Goal: Transaction & Acquisition: Purchase product/service

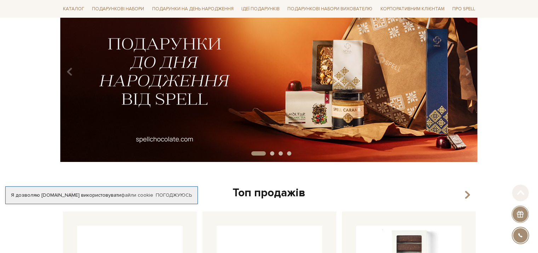
scroll to position [106, 0]
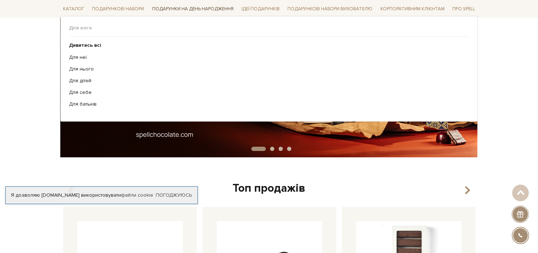
click at [191, 6] on link "Подарунки на День народження" at bounding box center [192, 9] width 87 height 11
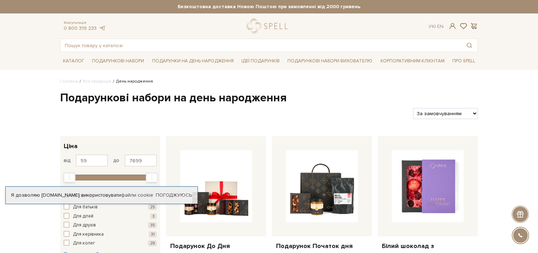
click at [457, 116] on select "За замовчуванням За Ціною (зростання) За Ціною (зменшення) Новинки За популярні…" at bounding box center [445, 113] width 65 height 11
select select "https://spellchocolate.com/our-productions/den-narodzhennya/?sort=p.price&order…"
click at [413, 108] on select "За замовчуванням За Ціною (зростання) За Ціною (зменшення) Новинки За популярні…" at bounding box center [445, 113] width 65 height 11
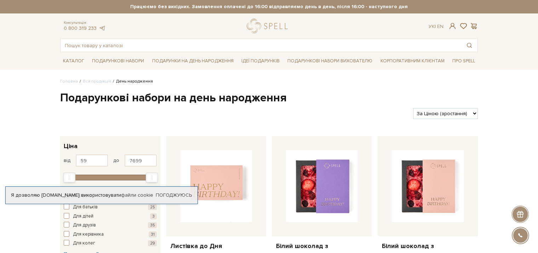
click at [457, 116] on select "За замовчуванням За Ціною (зростання) За Ціною (зменшення) Новинки За популярні…" at bounding box center [445, 113] width 65 height 11
select select "[URL][DOMAIN_NAME]"
click at [413, 108] on select "За замовчуванням За Ціною (зростання) За Ціною (зменшення) Новинки За популярні…" at bounding box center [445, 113] width 65 height 11
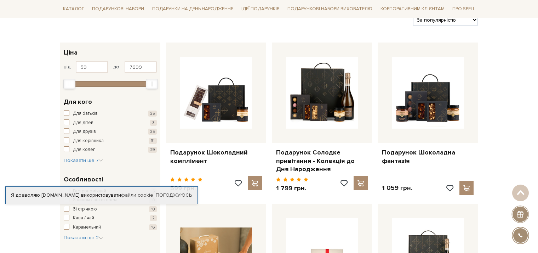
scroll to position [106, 0]
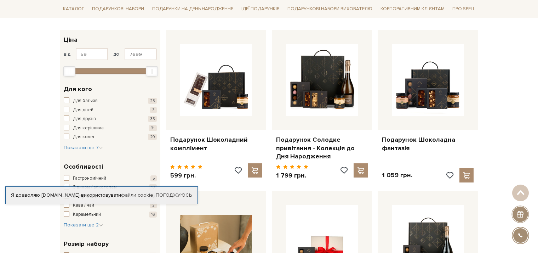
click at [67, 100] on span "button" at bounding box center [67, 100] width 6 height 6
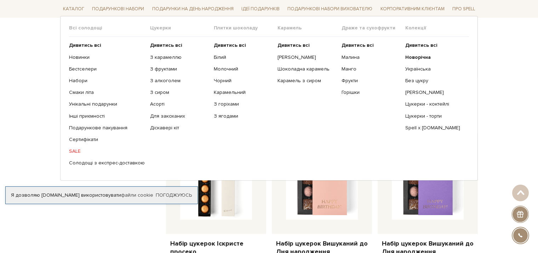
scroll to position [290, 0]
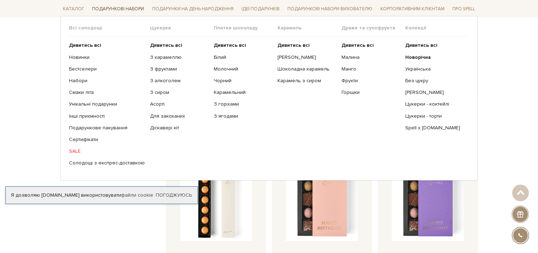
click at [129, 7] on link "Подарункові набори" at bounding box center [118, 9] width 58 height 11
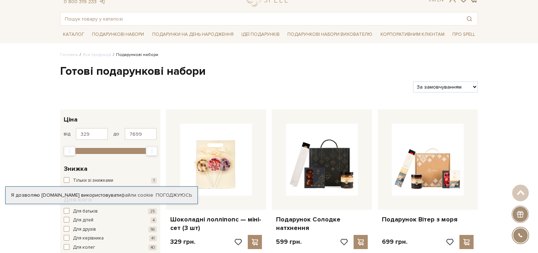
scroll to position [14, 0]
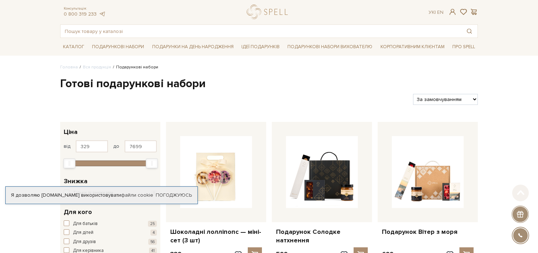
click at [468, 92] on div "Фільтри За замовчуванням За Ціною (зростання) За Ціною (зменшення) Новинки За п…" at bounding box center [268, 96] width 423 height 17
click at [467, 97] on select "За замовчуванням За Ціною (зростання) За Ціною (зменшення) Новинки За популярні…" at bounding box center [445, 99] width 65 height 11
select select "https://spellchocolate.com/our-productions/podarunkovi-box/?sort=p.viewed&order…"
click at [413, 94] on select "За замовчуванням За Ціною (зростання) За Ціною (зменшення) Новинки За популярні…" at bounding box center [445, 99] width 65 height 11
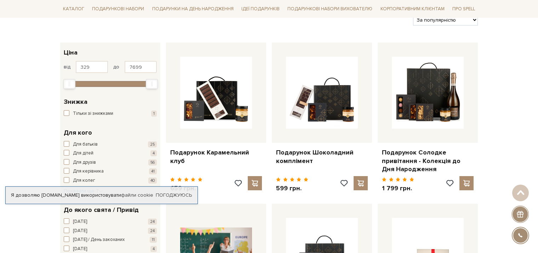
scroll to position [106, 0]
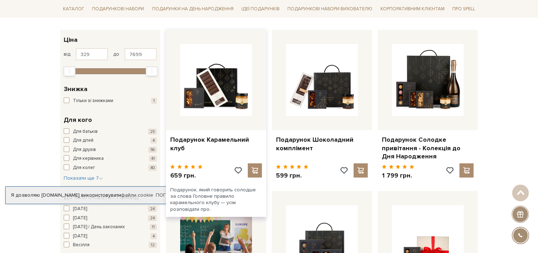
click at [240, 125] on div at bounding box center [216, 80] width 100 height 100
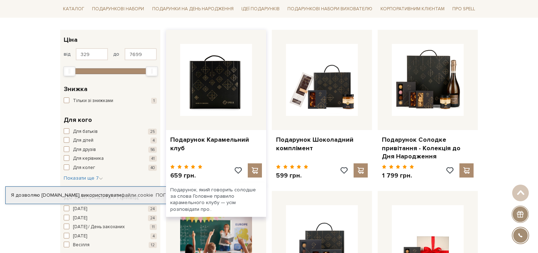
click at [213, 97] on img at bounding box center [216, 80] width 72 height 72
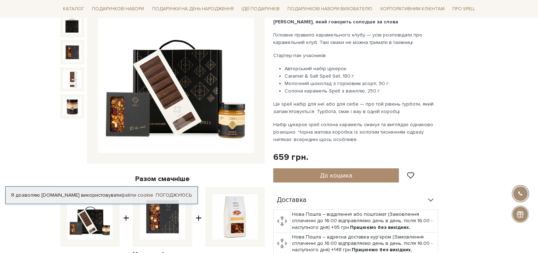
scroll to position [71, 0]
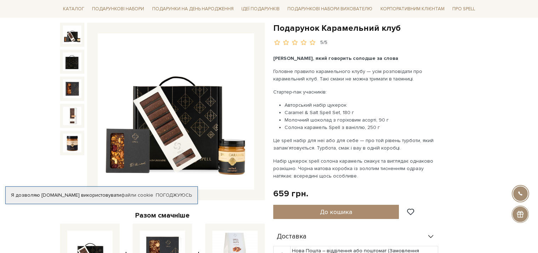
click at [192, 140] on img at bounding box center [176, 111] width 156 height 156
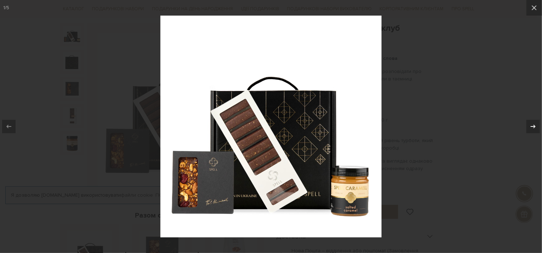
click at [533, 123] on icon at bounding box center [533, 126] width 8 height 8
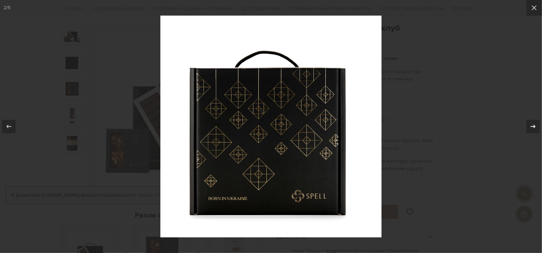
click at [535, 124] on icon at bounding box center [533, 126] width 8 height 8
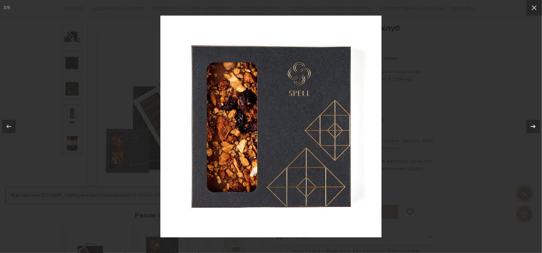
click at [535, 124] on icon at bounding box center [533, 126] width 8 height 8
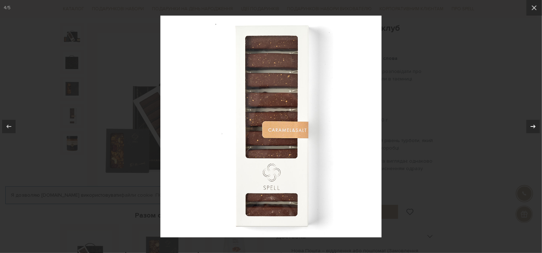
click at [535, 124] on icon at bounding box center [533, 126] width 8 height 8
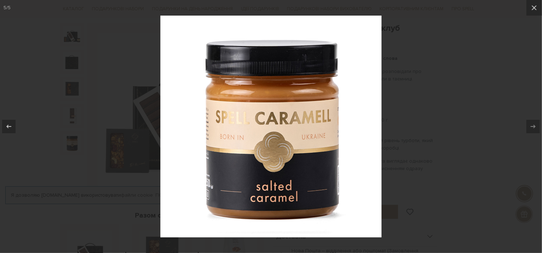
click at [471, 110] on div at bounding box center [271, 126] width 542 height 253
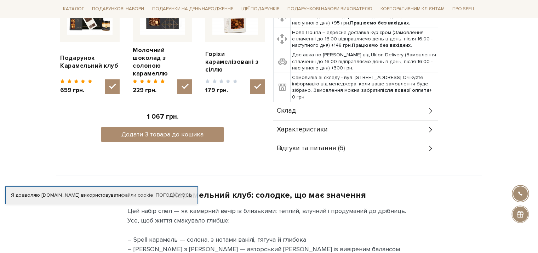
scroll to position [354, 0]
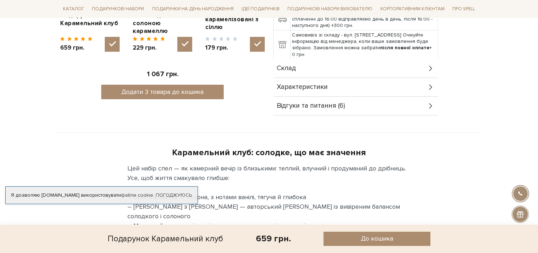
click at [322, 104] on span "Відгуки та питання (6)" at bounding box center [311, 106] width 68 height 6
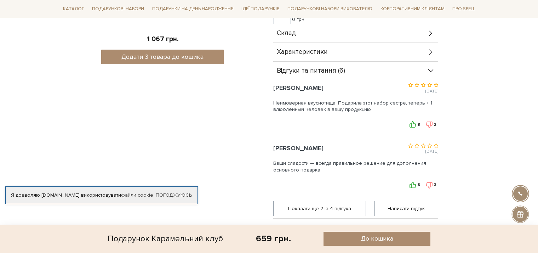
scroll to position [389, 0]
click at [309, 204] on span "Показати ще 2 iз 4 вiдгука" at bounding box center [319, 208] width 83 height 14
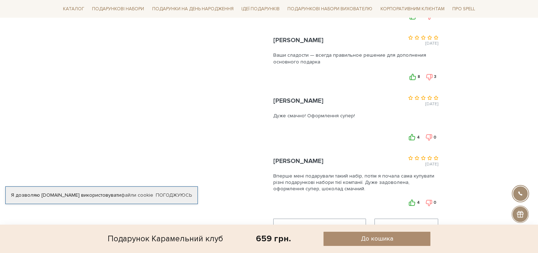
scroll to position [530, 0]
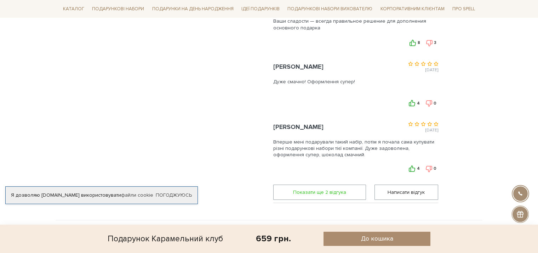
click at [331, 192] on span "Показати ще 2 вiдгука" at bounding box center [319, 192] width 83 height 14
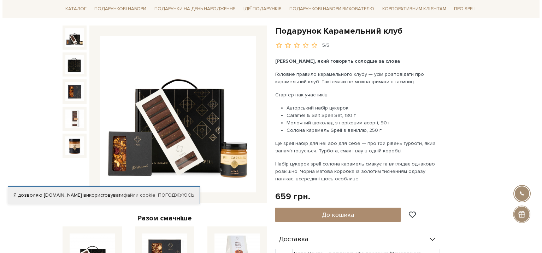
scroll to position [177, 0]
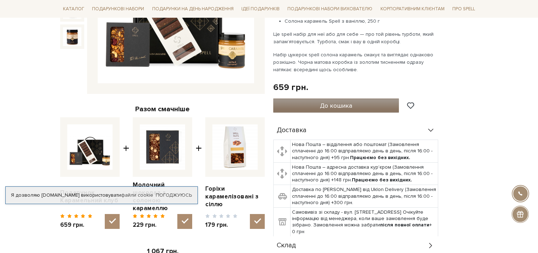
click at [330, 109] on button "До кошика" at bounding box center [336, 105] width 126 height 14
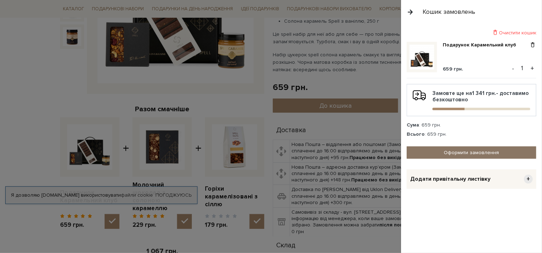
click at [448, 150] on link "Оформити замовлення" at bounding box center [472, 152] width 130 height 12
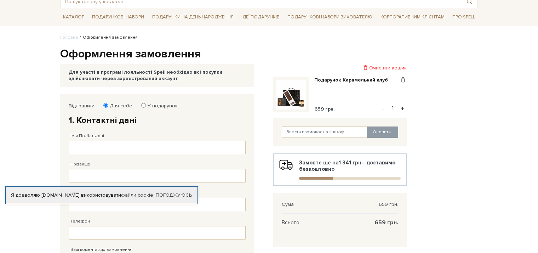
scroll to position [71, 0]
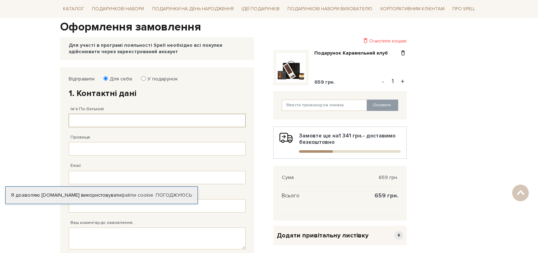
click at [174, 116] on input "Ім'я По-батькові" at bounding box center [157, 120] width 177 height 13
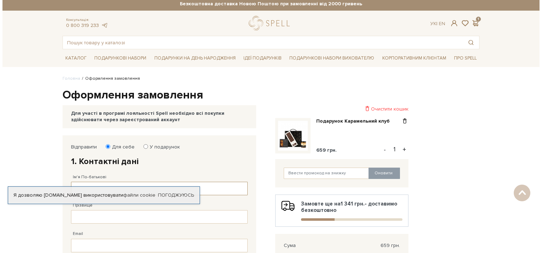
scroll to position [0, 0]
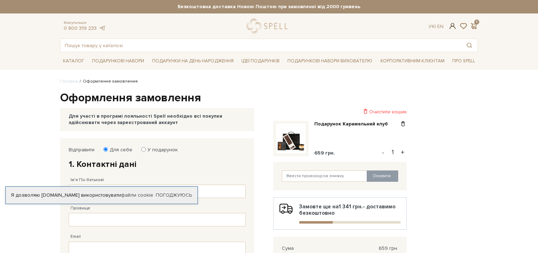
checkbox input "true"
click at [449, 25] on span at bounding box center [452, 25] width 8 height 7
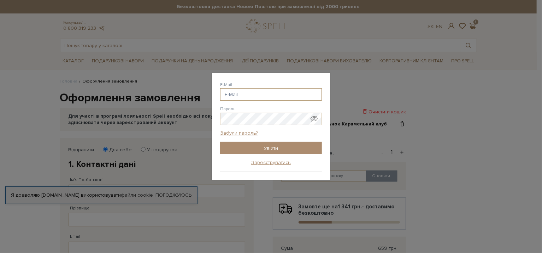
click at [244, 92] on input "E-Mail" at bounding box center [271, 94] width 102 height 12
click at [260, 162] on link "Зареєструватись" at bounding box center [271, 162] width 40 height 6
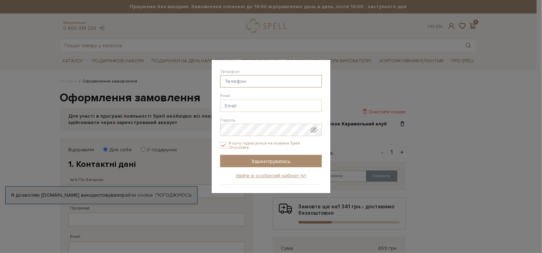
click at [249, 86] on input "Телефон" at bounding box center [271, 81] width 102 height 12
type input "38(097) 223-59-76"
click at [265, 110] on input "Email" at bounding box center [271, 105] width 102 height 12
type input "makstemniy0501@gmail.com"
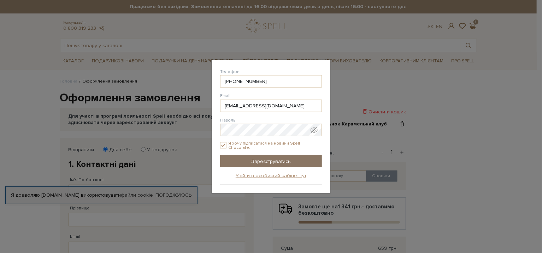
click at [275, 162] on input "Зареєструватись" at bounding box center [271, 161] width 102 height 12
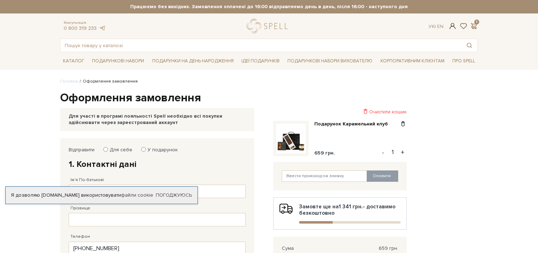
click at [452, 27] on span at bounding box center [452, 25] width 8 height 7
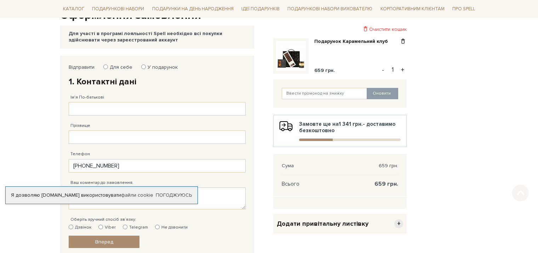
scroll to position [141, 0]
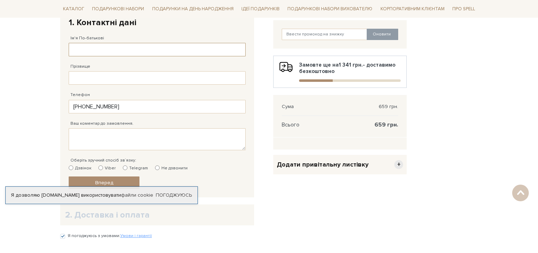
click at [136, 51] on input "Ім'я По-батькові" at bounding box center [157, 49] width 177 height 13
type input "Максим Андрійович"
click at [144, 72] on input "Прізвище" at bounding box center [157, 77] width 177 height 13
type input "Чорний"
click at [124, 167] on input "Telegram" at bounding box center [125, 167] width 5 height 5
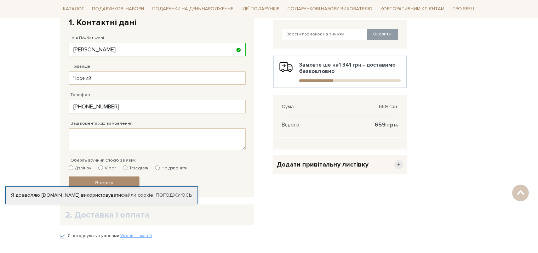
radio input "true"
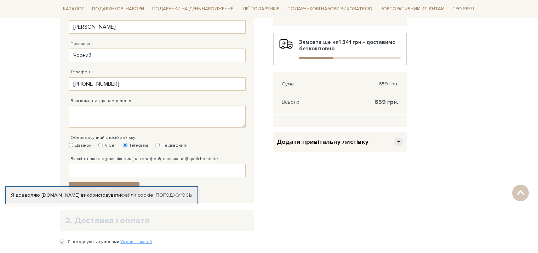
scroll to position [212, 0]
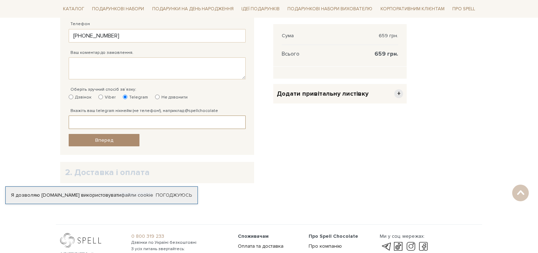
click at [132, 121] on input "Вкажіть ваш telegram нікнейм (не телефон!), наприклад @spellchocolate" at bounding box center [157, 121] width 177 height 13
type input """
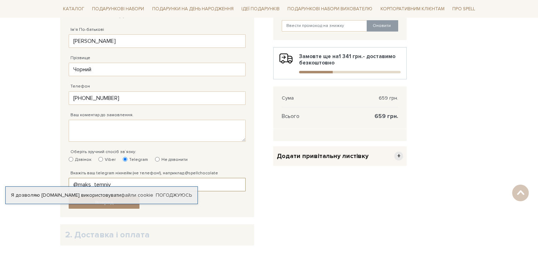
scroll to position [177, 0]
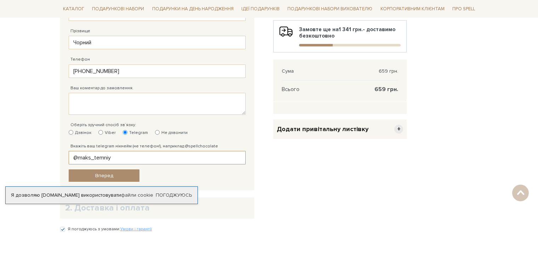
type input "@maks_temniy"
click at [398, 130] on span "+" at bounding box center [398, 128] width 9 height 9
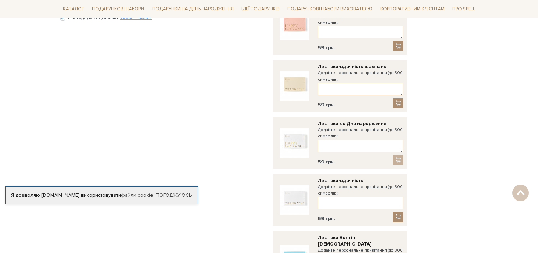
scroll to position [389, 0]
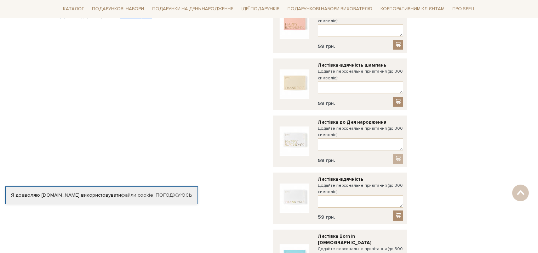
click at [335, 140] on textarea at bounding box center [360, 144] width 85 height 12
paste textarea "Найрідніша наша Мамо! З Днем народження тебе! 💐 Дякуємо тобі за твою любов, теп…"
click at [401, 142] on textarea "Найрідніша наша Мамо! З Днем народження тебе! 💐 Дякуємо тобі за твою любов, теп…" at bounding box center [360, 144] width 85 height 12
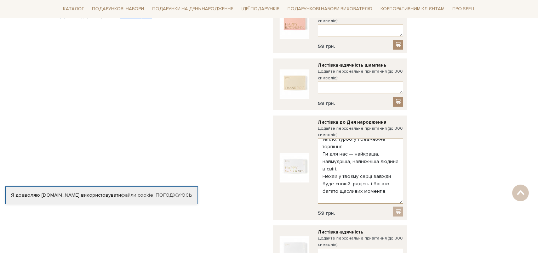
drag, startPoint x: 401, startPoint y: 142, endPoint x: 389, endPoint y: 191, distance: 50.3
click at [411, 198] on div "Відправити Для себе У подарунок 1. Контактні дані Ім'я По-батькові Максим Андрі…" at bounding box center [269, 118] width 426 height 738
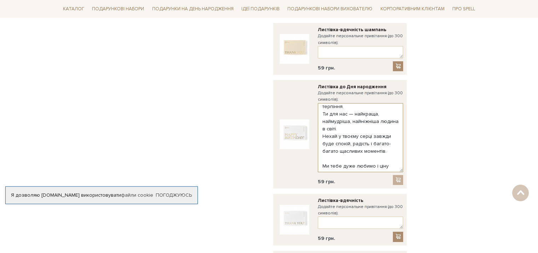
scroll to position [40, 0]
click at [325, 106] on textarea "Найрідніша наша Мамо! З Днем народження тебе! 💐 Дякуємо тобі за твою любов, теп…" at bounding box center [360, 137] width 85 height 69
click at [348, 161] on textarea "Найрідніша наша Мамо! З Днем народження тебе! 💐 Дякуємо тобі за твою любов, теп…" at bounding box center [360, 137] width 85 height 69
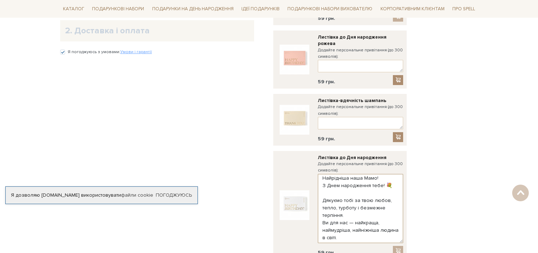
scroll to position [0, 0]
click at [380, 180] on textarea "Найрідніша наша Мамо! З Днем народження тебе! 💐 Дякуємо тобі за твою любов, теп…" at bounding box center [360, 208] width 85 height 69
click at [352, 195] on textarea "Найрідніша наша Мамо! З Днем народження Вас! 💐 Дякуємо тобі за твою любов, тепл…" at bounding box center [360, 208] width 85 height 69
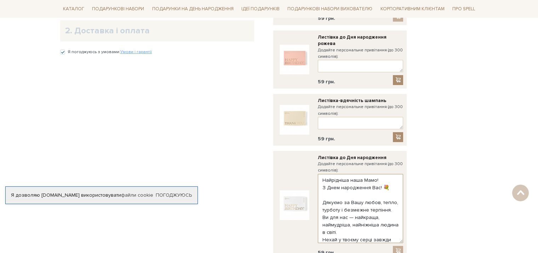
scroll to position [35, 0]
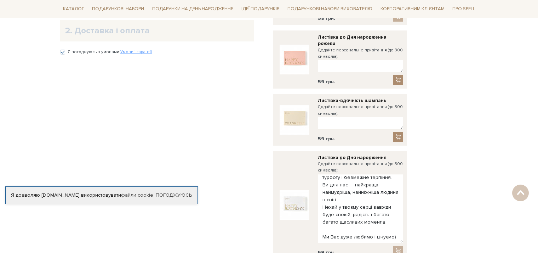
click at [356, 204] on textarea "Найрідніша наша Мамо! З Днем народження Вас! 💐 Дякуємо за Вашу любов, тепло, ту…" at bounding box center [360, 208] width 85 height 69
click at [352, 201] on textarea "Найрідніша наша Мамо! З Днем народження Вас! 💐 Дякуємо за Вашу любов, тепло, ту…" at bounding box center [360, 208] width 85 height 69
click at [352, 198] on textarea "Найрідніша наша Мамо! З Днем народження Вас! 💐 Дякуємо за Вашу любов, тепло, ту…" at bounding box center [360, 208] width 85 height 69
click at [352, 199] on textarea "Найрідніша наша Мамо! З Днем народження Вас! 💐 Дякуємо за Вашу любов, тепло, ту…" at bounding box center [360, 208] width 85 height 69
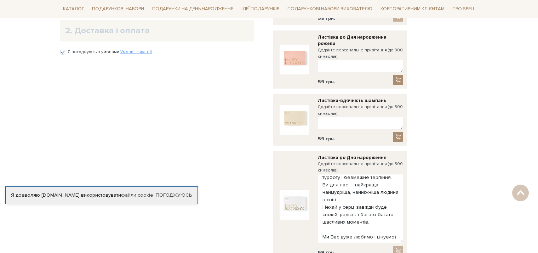
click at [353, 199] on textarea "Найрідніша наша Мамо! З Днем народження Вас! 💐 Дякуємо за Вашу любов, тепло, ту…" at bounding box center [360, 208] width 85 height 69
click at [341, 199] on textarea "Найрідніша наша Мамо! З Днем народження Вас! 💐 Дякуємо за Вашу любов, тепло, ту…" at bounding box center [360, 208] width 85 height 69
click at [365, 174] on textarea "Найрідніша наша Мамо! З Днем народження Вас! 💐 Дякуємо за Вашу любов, тепло, ту…" at bounding box center [360, 208] width 85 height 69
type textarea "Найрідніша наша Мамо! З Днем народження Вас! 💐 Дякуємо за Вашу любов, тепло, ту…"
click at [445, 216] on div "Відправити Для себе У подарунок 1. Контактні дані Ім'я По-батькові Максим Андрі…" at bounding box center [269, 155] width 426 height 742
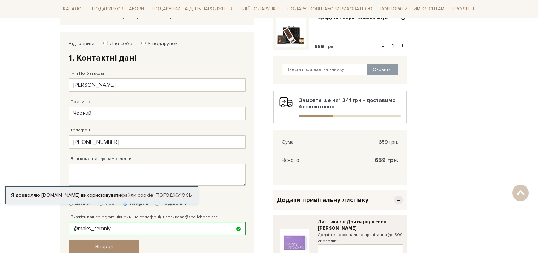
scroll to position [71, 0]
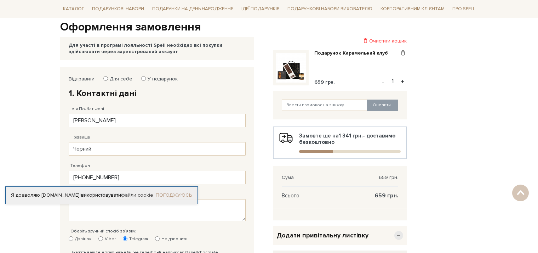
click at [169, 193] on link "Погоджуюсь" at bounding box center [174, 195] width 36 height 6
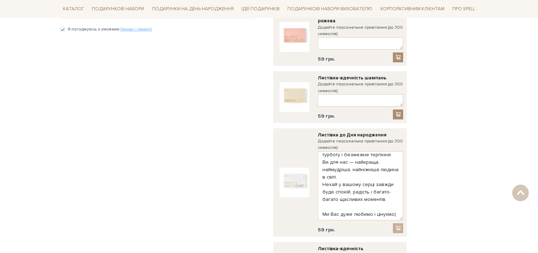
scroll to position [389, 0]
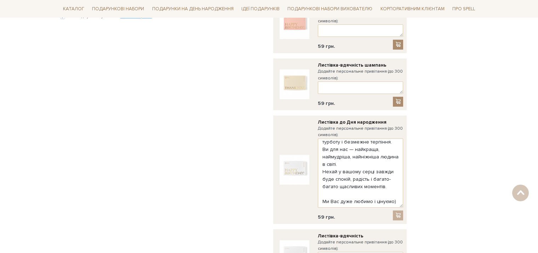
click at [399, 210] on div at bounding box center [398, 215] width 11 height 10
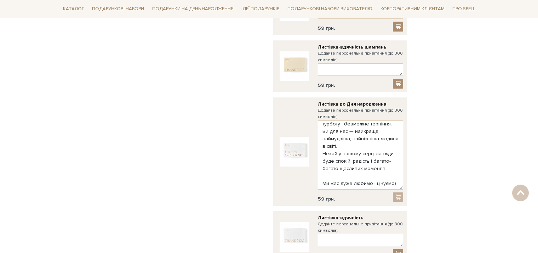
scroll to position [424, 0]
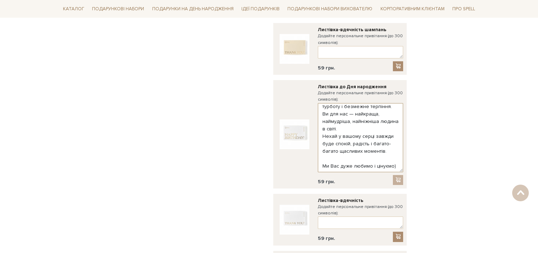
drag, startPoint x: 402, startPoint y: 162, endPoint x: 381, endPoint y: 134, distance: 35.0
click at [381, 134] on textarea "Найрідніша наша Мамо! З Днем народження Вас! 💐 Дякуємо за Вашу любов, тепло, ту…" at bounding box center [360, 137] width 85 height 69
click at [408, 166] on div "Очистити кошик Подарунок Карамельний клуб 659 грн. - 1 + Оновити Замовте ще на …" at bounding box center [340, 85] width 142 height 742
click at [398, 175] on div at bounding box center [398, 180] width 11 height 10
click at [397, 175] on div at bounding box center [398, 180] width 11 height 10
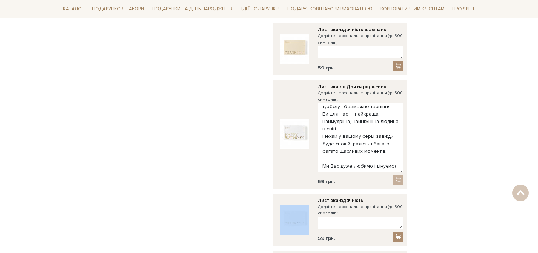
click at [397, 175] on div at bounding box center [398, 180] width 11 height 10
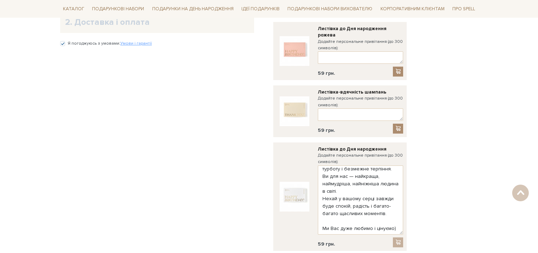
scroll to position [389, 0]
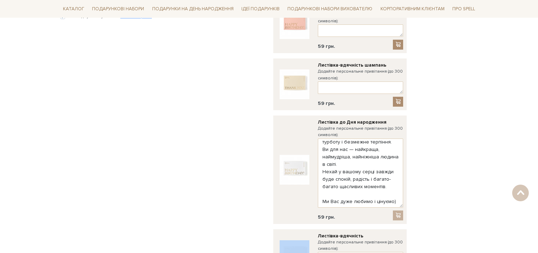
click at [288, 160] on img at bounding box center [294, 170] width 30 height 30
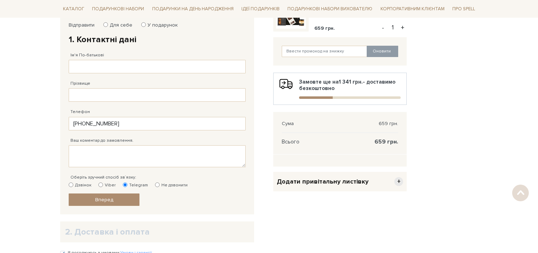
scroll to position [205, 0]
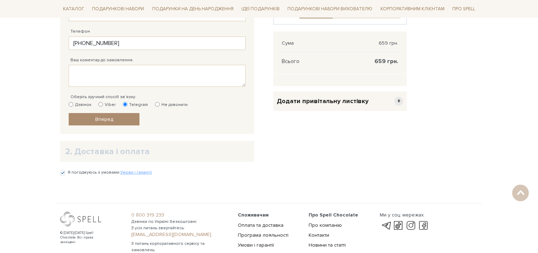
click at [393, 101] on div "Додати привітальну листівку +" at bounding box center [339, 100] width 133 height 19
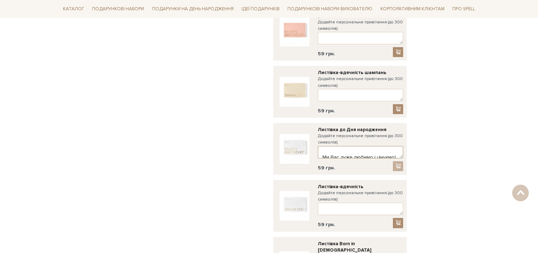
scroll to position [0, 0]
drag, startPoint x: 394, startPoint y: 145, endPoint x: 311, endPoint y: 124, distance: 85.8
click at [311, 126] on div "Листівка до Дня народження Додайте персональне привітання (до 300 символів): На…" at bounding box center [340, 148] width 126 height 45
click at [301, 137] on img at bounding box center [294, 149] width 30 height 30
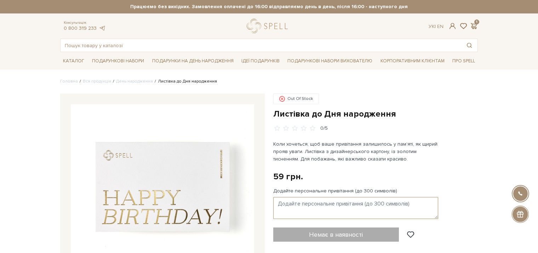
click at [326, 199] on textarea "Додайте персональне привітання (до 300 символів)" at bounding box center [355, 208] width 165 height 22
paste textarea "Найрідніша наша Мамо! З Днем народження Вас! 💐 Дякуємо за Вашу любов, тепло, ту…"
type textarea "Найрідніша наша Мамо! З Днем народження Вас! 💐 Дякуємо за Вашу любов, тепло, ту…"
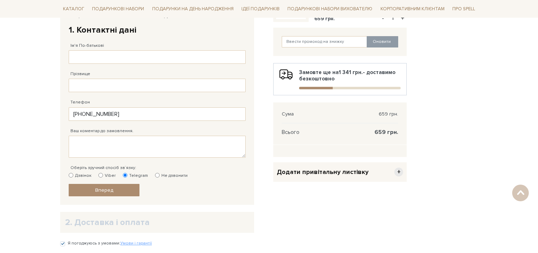
click at [387, 163] on div "Додати привітальну листівку +" at bounding box center [339, 171] width 133 height 19
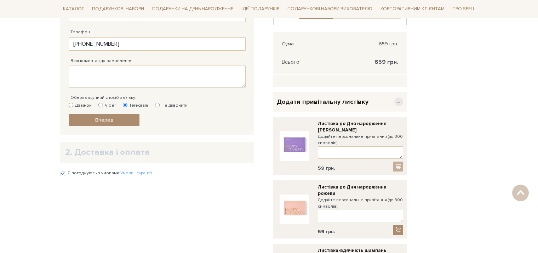
scroll to position [205, 0]
click at [297, 143] on img at bounding box center [294, 145] width 30 height 30
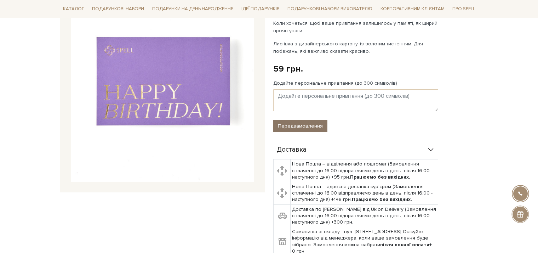
scroll to position [106, 0]
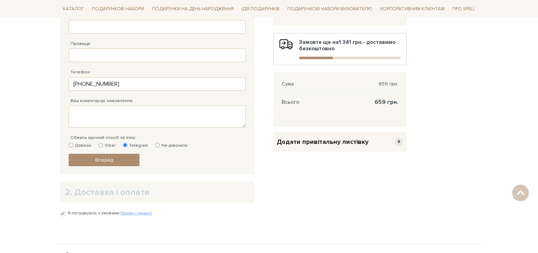
scroll to position [134, 0]
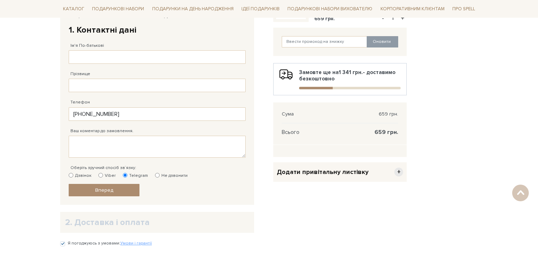
click at [391, 173] on div "Додати привітальну листівку +" at bounding box center [339, 171] width 133 height 19
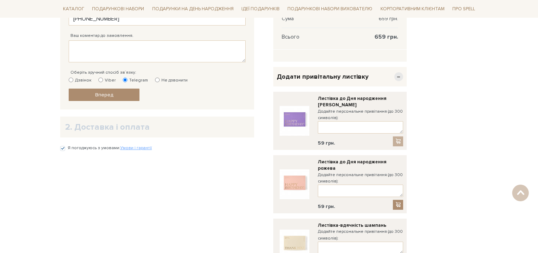
scroll to position [240, 0]
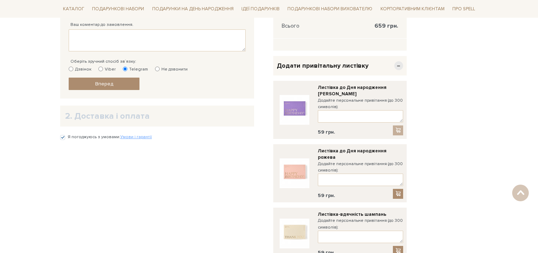
click at [300, 168] on img at bounding box center [294, 173] width 30 height 30
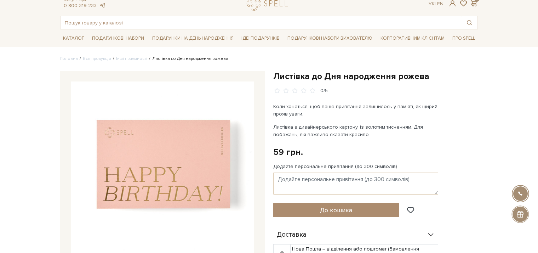
scroll to position [35, 0]
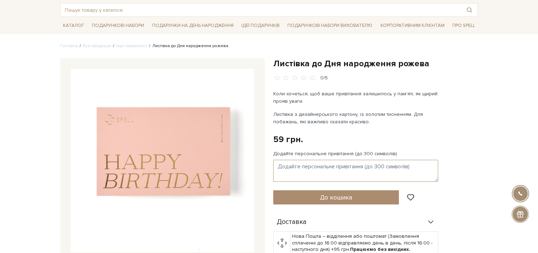
click at [297, 171] on textarea "Додайте персональне привітання (до 300 символів)" at bounding box center [355, 170] width 165 height 22
paste textarea "Найрідніша наша Мамо! З Днем народження Вас! 💐 Дякуємо за Вашу любов, тепло, ту…"
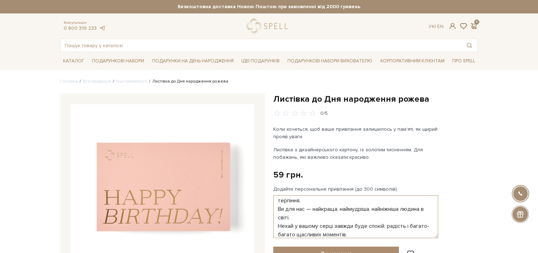
drag, startPoint x: 437, startPoint y: 215, endPoint x: 437, endPoint y: 236, distance: 20.9
click at [437, 236] on textarea "Найрідніша наша Мамо! З Днем народження Вас! 💐 Дякуємо за Вашу любов, тепло, ту…" at bounding box center [355, 216] width 165 height 43
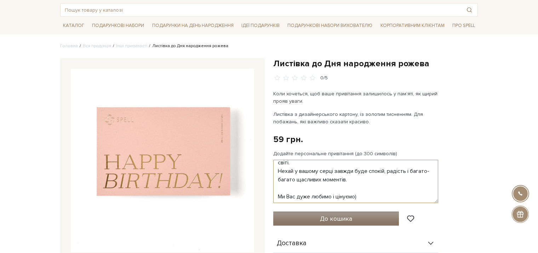
type textarea "Найрідніша наша Мамо! З Днем народження Вас! 💐 Дякуємо за Вашу любов, тепло, ту…"
click at [370, 213] on button "До кошика" at bounding box center [336, 218] width 126 height 14
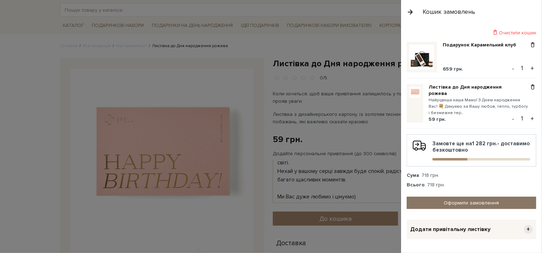
click at [437, 206] on link "Оформити замовлення" at bounding box center [472, 202] width 130 height 12
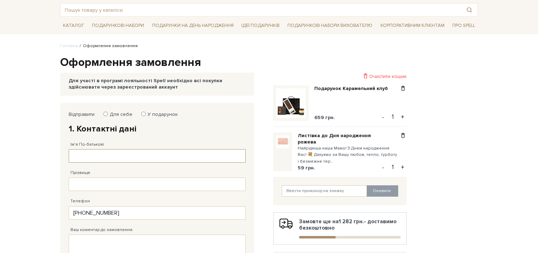
click at [133, 152] on input "Ім'я По-батькові" at bounding box center [157, 155] width 177 height 13
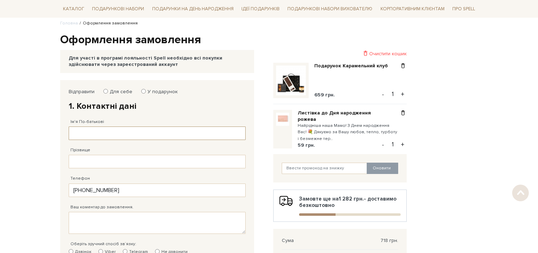
scroll to position [71, 0]
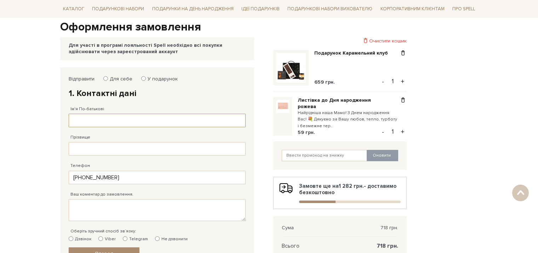
click at [126, 120] on input "Ім'я По-батькові" at bounding box center [157, 120] width 177 height 13
type input "[PERSON_NAME]"
click at [114, 151] on input "Прізвище" at bounding box center [157, 148] width 177 height 13
type input "Чорний"
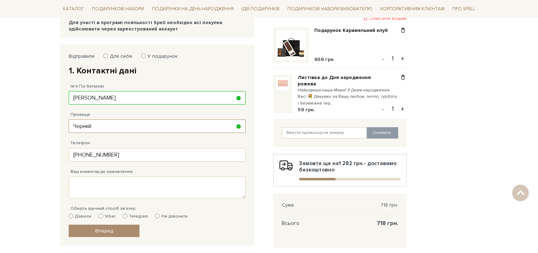
scroll to position [106, 0]
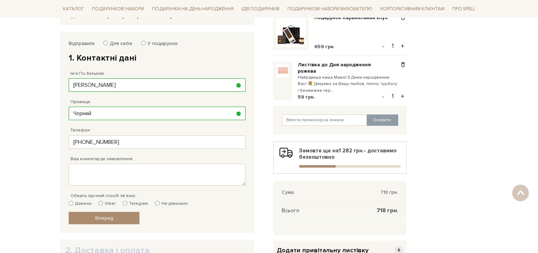
click at [120, 201] on div "Дзвінок Viber Telegram Не дзвонити" at bounding box center [157, 203] width 177 height 6
click at [123, 201] on input "Telegram" at bounding box center [125, 203] width 5 height 5
radio input "true"
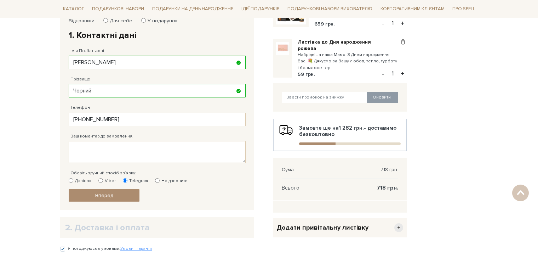
scroll to position [141, 0]
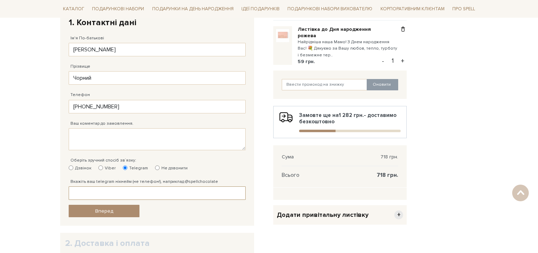
click at [115, 194] on input "Вкажіть ваш telegram нікнейм (не телефон!), наприклад @spellchocolate" at bounding box center [157, 192] width 177 height 13
type input """
type input "@maks_temniy"
click at [95, 211] on span "Вперед" at bounding box center [104, 211] width 18 height 6
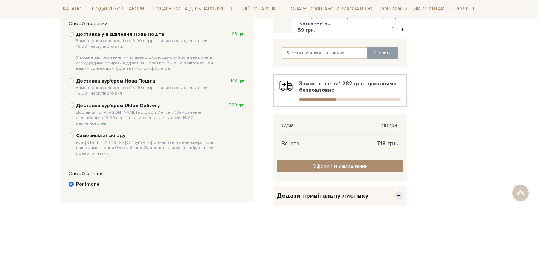
scroll to position [138, 0]
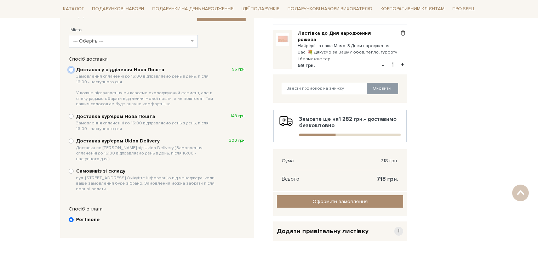
click at [72, 69] on input "Доставка у відділення Нова Пошта Замовлення сплаченні до 16:00 відправляємо ден…" at bounding box center [71, 69] width 5 height 5
radio input "true"
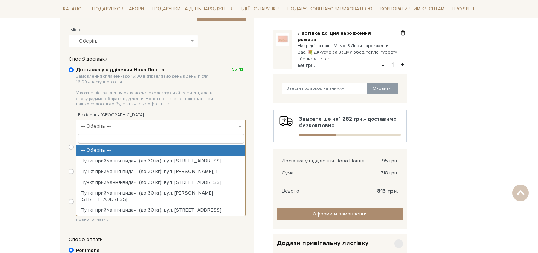
click at [108, 128] on span "--- Оберіть ---" at bounding box center [159, 125] width 156 height 7
type input "U"
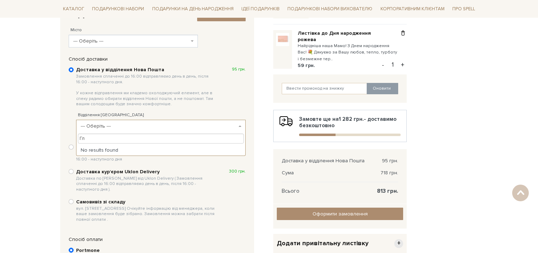
type input "Г"
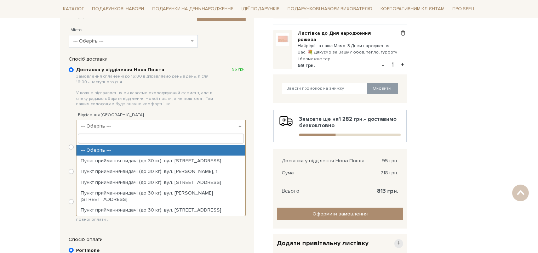
click at [128, 37] on span "--- Оберіть ---" at bounding box center [131, 40] width 116 height 7
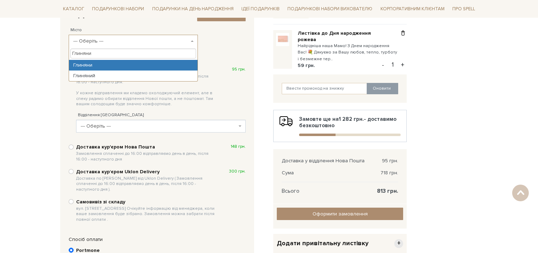
type input "Глиняни"
select select "Глиняни"
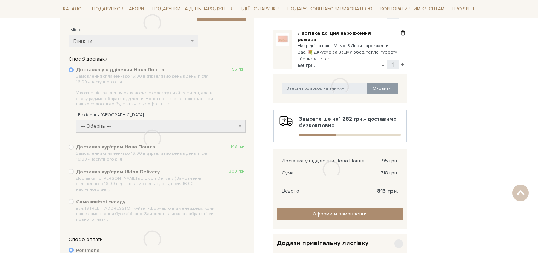
click at [123, 123] on div at bounding box center [152, 138] width 184 height 165
click at [125, 124] on div at bounding box center [152, 138] width 184 height 165
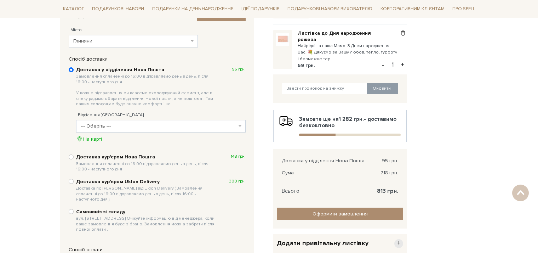
click at [129, 130] on span "--- Оберіть ---" at bounding box center [160, 126] width 169 height 13
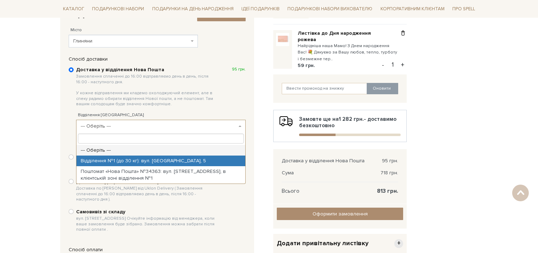
select select "Відділення №1 (до 30 кг): вул. [GEOGRAPHIC_DATA], 5"
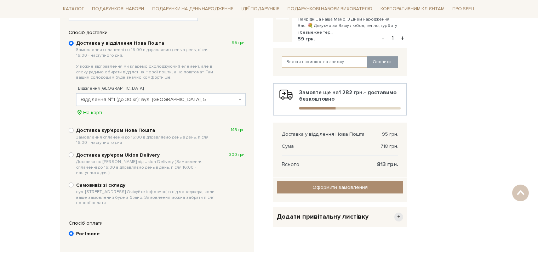
scroll to position [177, 0]
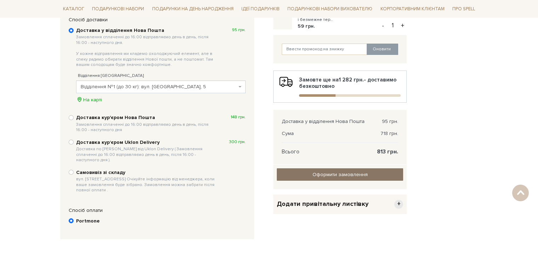
click at [333, 178] on input "Оформити замовлення" at bounding box center [340, 174] width 126 height 12
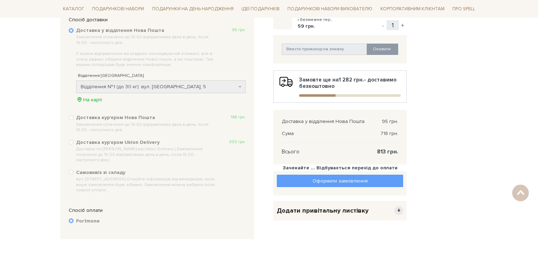
click at [446, 154] on div "Відправити Для себе У подарунок 1. Контактні дані Ім'я По-батькові Максим Андрі…" at bounding box center [269, 104] width 426 height 287
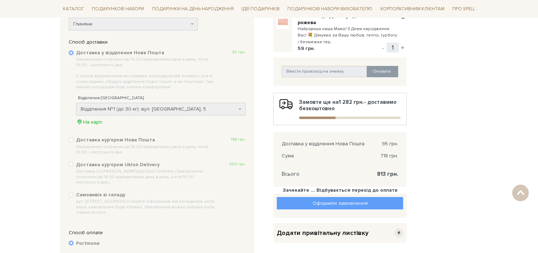
scroll to position [248, 0]
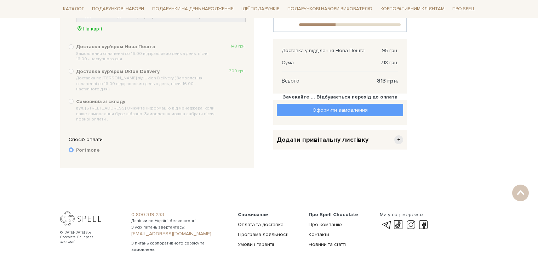
click at [333, 109] on div "Оформити замовлення Оформити замовлення" at bounding box center [340, 110] width 126 height 12
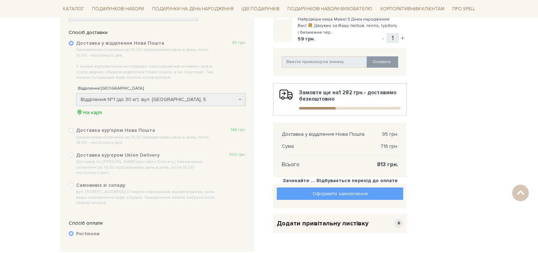
scroll to position [177, 0]
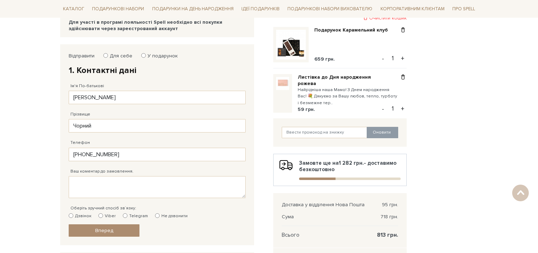
scroll to position [106, 0]
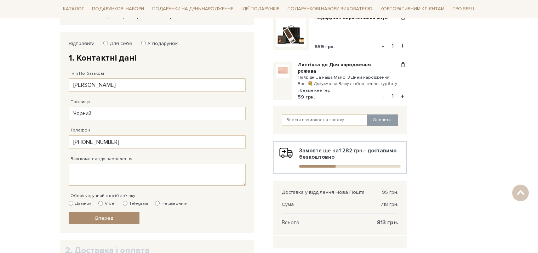
click at [123, 203] on input "Telegram" at bounding box center [125, 203] width 5 height 5
radio input "true"
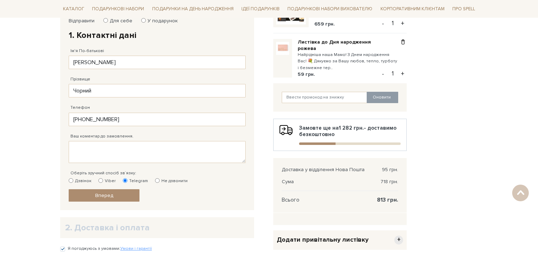
scroll to position [141, 0]
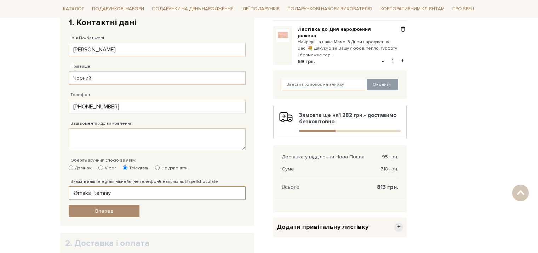
click at [121, 190] on input "@maks_temniy" at bounding box center [157, 192] width 177 height 13
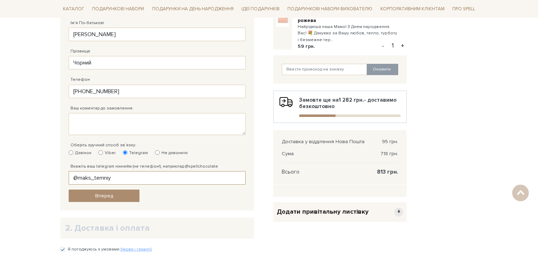
scroll to position [177, 0]
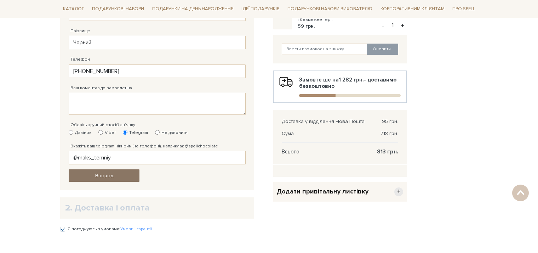
click at [125, 173] on link "Вперед" at bounding box center [104, 175] width 71 height 12
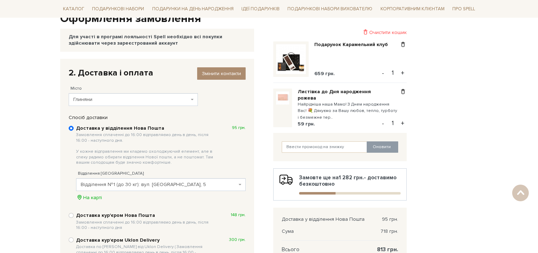
scroll to position [67, 0]
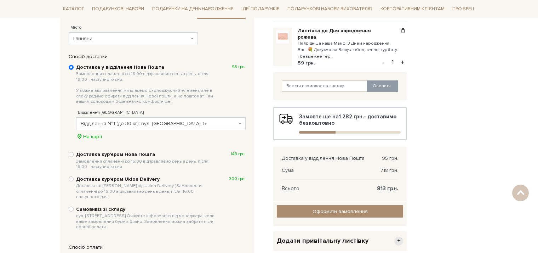
scroll to position [106, 0]
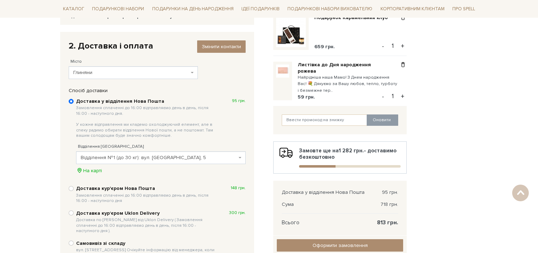
click at [246, 42] on div "2. Доставка і оплата Змінити контакти Місто --- [GEOGRAPHIC_DATA] ([GEOGRAPHIC_…" at bounding box center [157, 60] width 184 height 46
click at [237, 45] on span "Змінити контакти" at bounding box center [221, 46] width 39 height 6
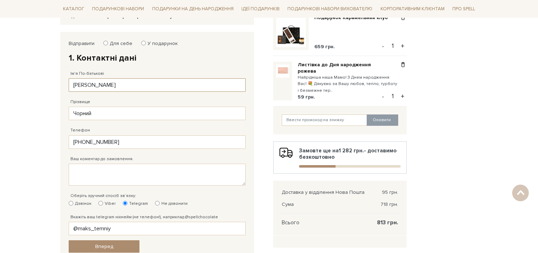
click at [171, 87] on input "[PERSON_NAME]" at bounding box center [157, 84] width 177 height 13
drag, startPoint x: 111, startPoint y: 83, endPoint x: 65, endPoint y: 83, distance: 46.0
click at [65, 83] on div "Відправити Для себе У подарунок 1. Контактні дані Ім'я По-батькові [PERSON_NAME…" at bounding box center [157, 146] width 184 height 219
type input "[PERSON_NAME]"
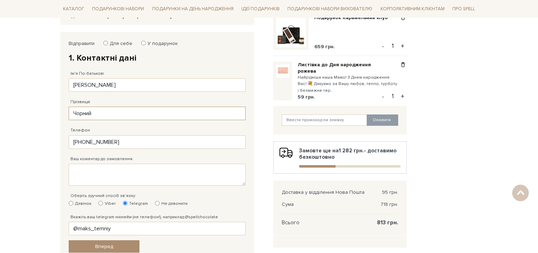
click at [112, 114] on input "Чорний" at bounding box center [157, 112] width 177 height 13
type input "Чорна"
drag, startPoint x: 133, startPoint y: 139, endPoint x: 74, endPoint y: 139, distance: 58.4
click at [74, 139] on input "[PHONE_NUMBER]" at bounding box center [157, 141] width 177 height 13
type input "[PHONE_NUMBER]"
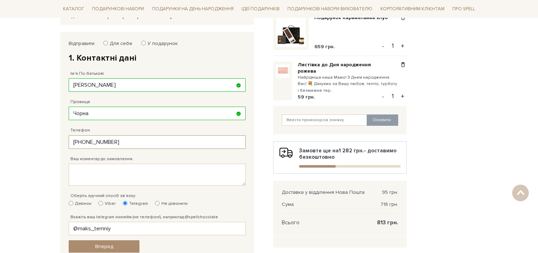
drag, startPoint x: 157, startPoint y: 141, endPoint x: 81, endPoint y: 140, distance: 75.3
click at [81, 140] on input "[PHONE_NUMBER]" at bounding box center [157, 141] width 177 height 13
type input "[PHONE_NUMBER]"
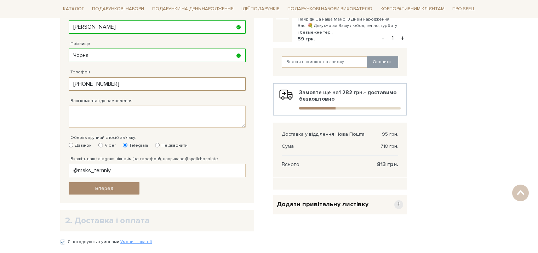
scroll to position [177, 0]
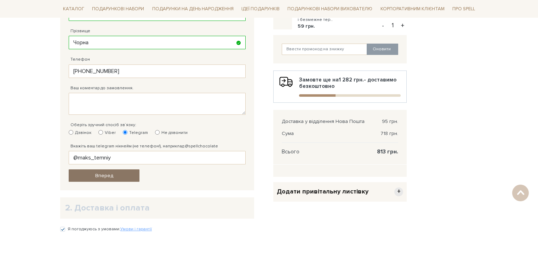
click at [130, 174] on link "Вперед" at bounding box center [104, 175] width 71 height 12
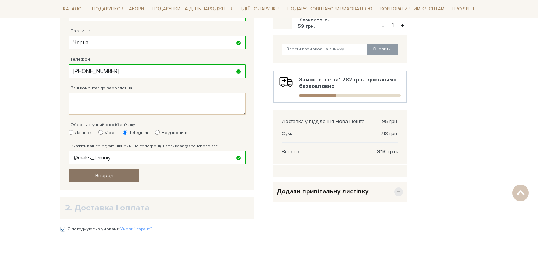
scroll to position [106, 0]
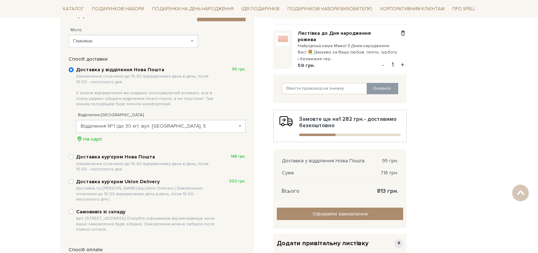
scroll to position [31, 0]
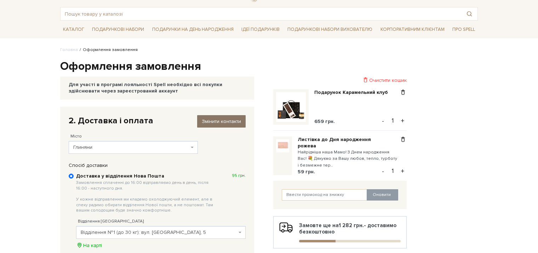
click at [215, 116] on link "Змінити контакти" at bounding box center [221, 121] width 48 height 12
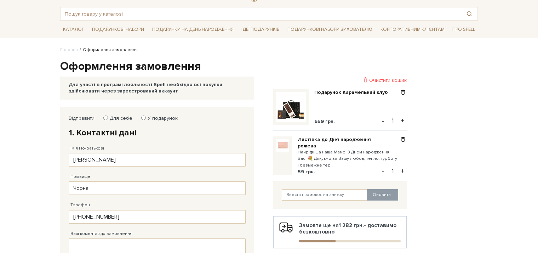
click at [145, 117] on label "У подарунок" at bounding box center [160, 118] width 35 height 6
click at [145, 117] on input "У подарунок" at bounding box center [143, 117] width 5 height 5
radio input "true"
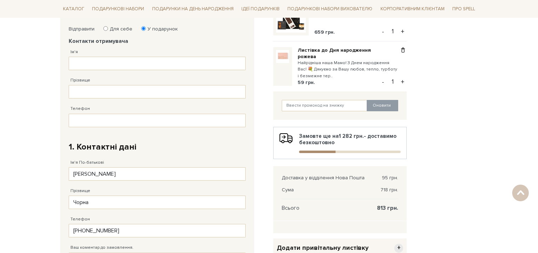
scroll to position [138, 0]
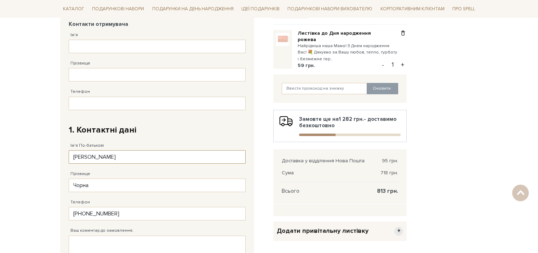
drag, startPoint x: 151, startPoint y: 158, endPoint x: 55, endPoint y: 161, distance: 96.2
click at [55, 161] on body "Подарункові набори SALE Корпоративним клієнтам Доставка і оплата Консультація: …" at bounding box center [269, 178] width 538 height 632
type input "Ч"
type input "[PERSON_NAME]"
click at [110, 185] on input "Чорна" at bounding box center [157, 184] width 177 height 13
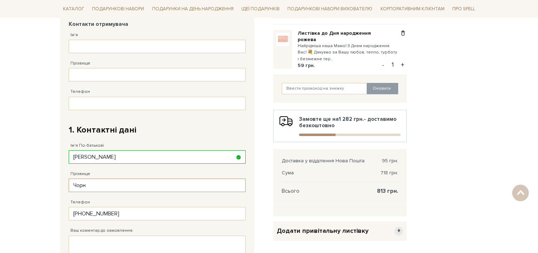
type input "Чорний"
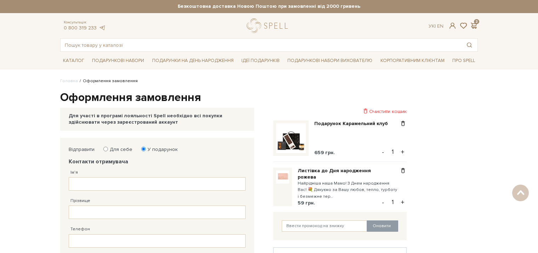
scroll to position [0, 0]
click at [110, 184] on input "Ім'я" at bounding box center [157, 183] width 177 height 13
type input "[PERSON_NAME]"
click at [105, 210] on input "Прізвище" at bounding box center [157, 211] width 177 height 13
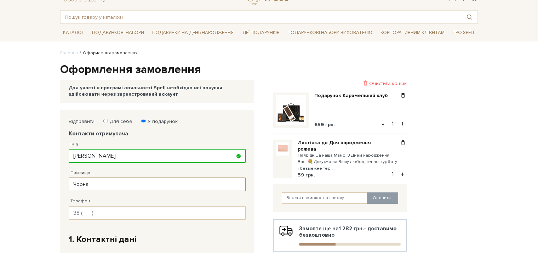
scroll to position [71, 0]
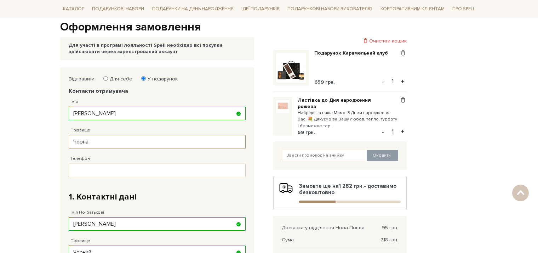
type input "Чорна"
click at [108, 160] on div "Телефон Заповніть поле!" at bounding box center [157, 162] width 177 height 28
click at [109, 169] on input "Телефон" at bounding box center [157, 169] width 177 height 13
type input "[PHONE_NUMBER]"
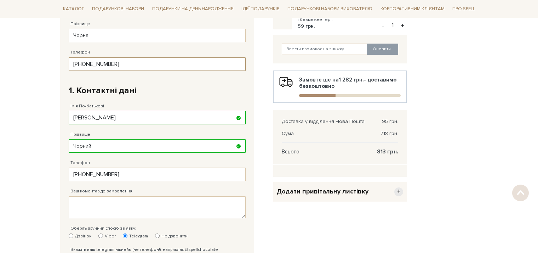
scroll to position [248, 0]
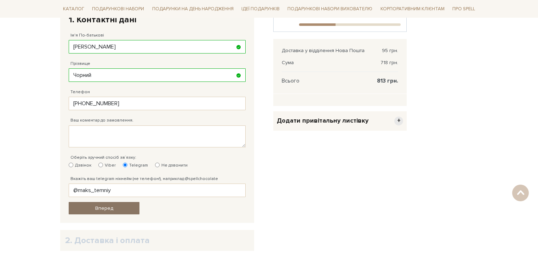
click at [116, 209] on link "Вперед" at bounding box center [104, 208] width 71 height 12
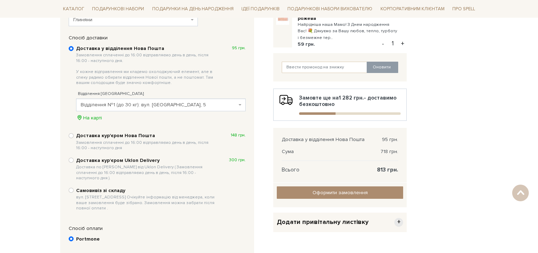
scroll to position [216, 0]
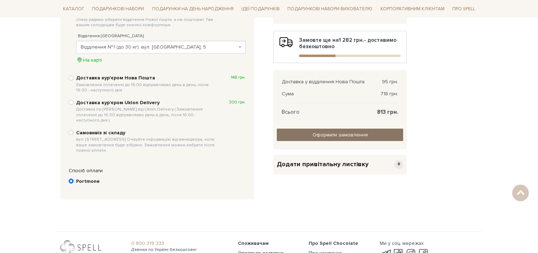
click at [325, 133] on input "Оформити замовлення" at bounding box center [340, 134] width 126 height 12
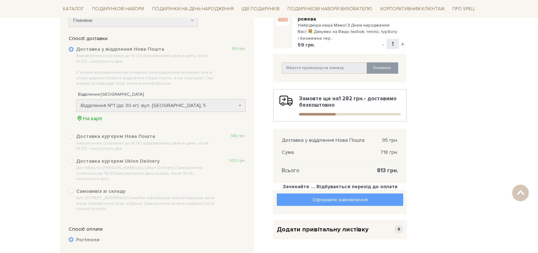
scroll to position [146, 0]
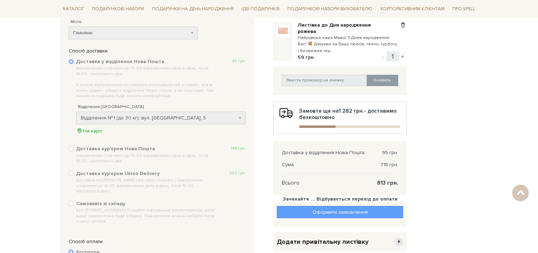
scroll to position [204, 0]
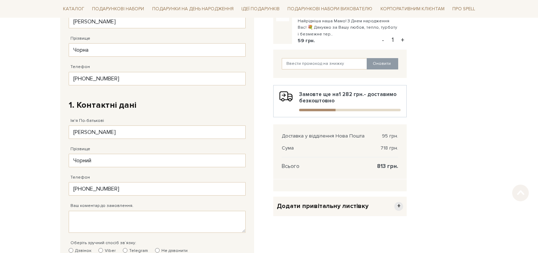
scroll to position [177, 0]
